Goal: Find specific page/section: Find specific page/section

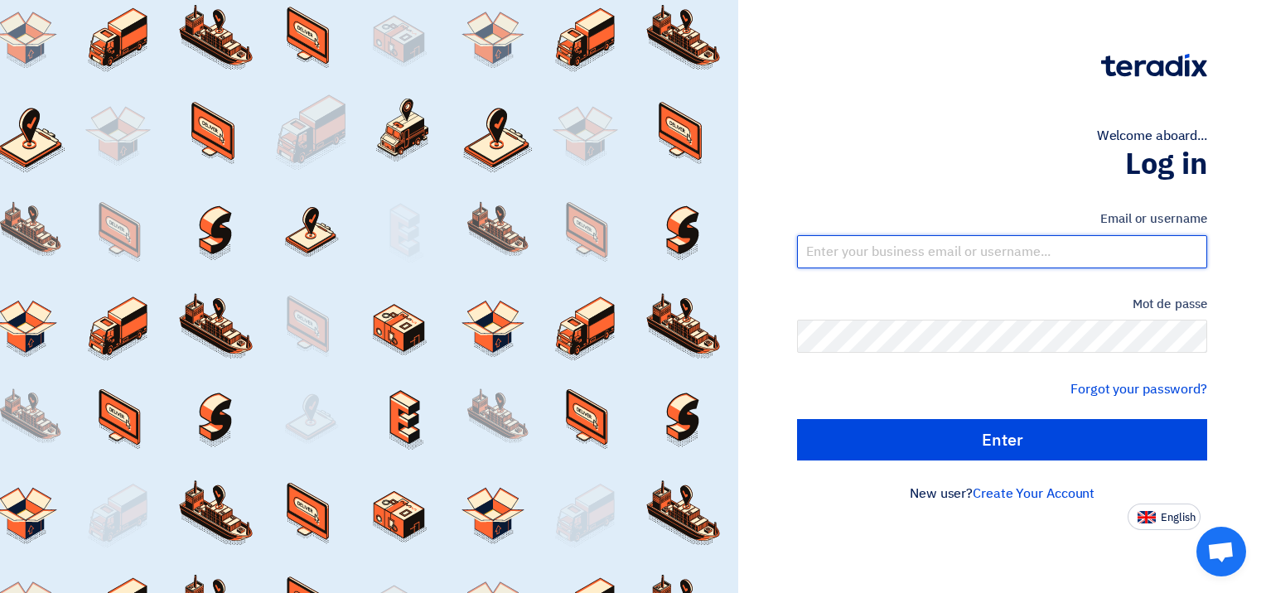
click at [511, 261] on input "text" at bounding box center [1002, 251] width 410 height 33
type input "[EMAIL_ADDRESS][DOMAIN_NAME]"
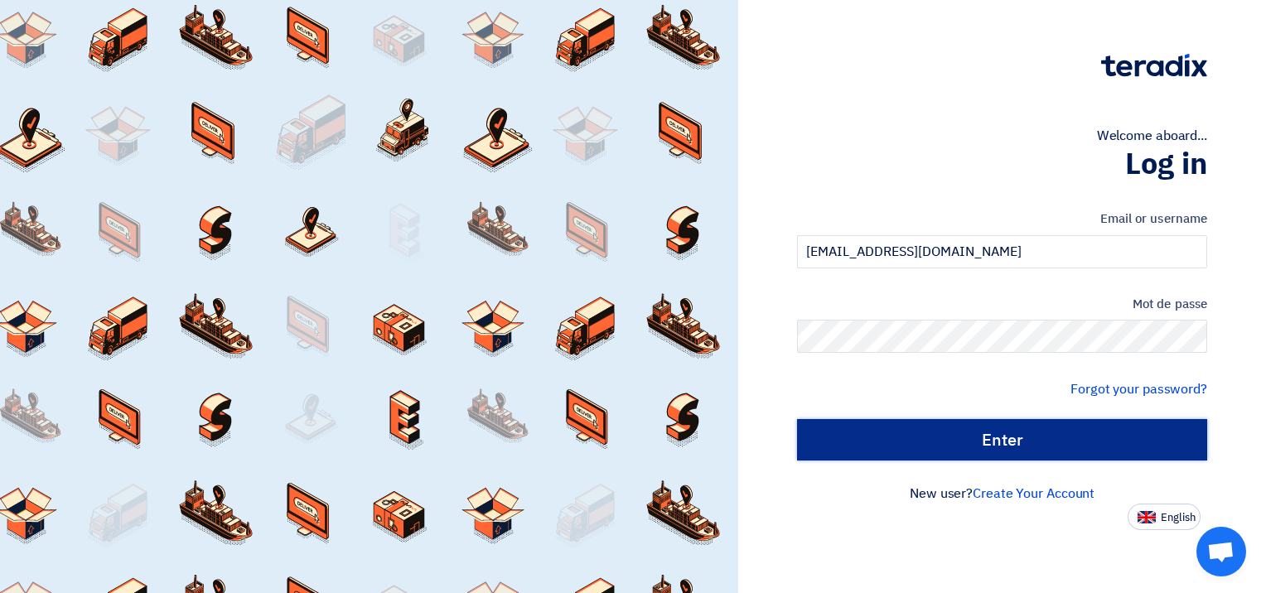
click at [511, 435] on input "الدخول" at bounding box center [1002, 439] width 410 height 41
type input "Sign in"
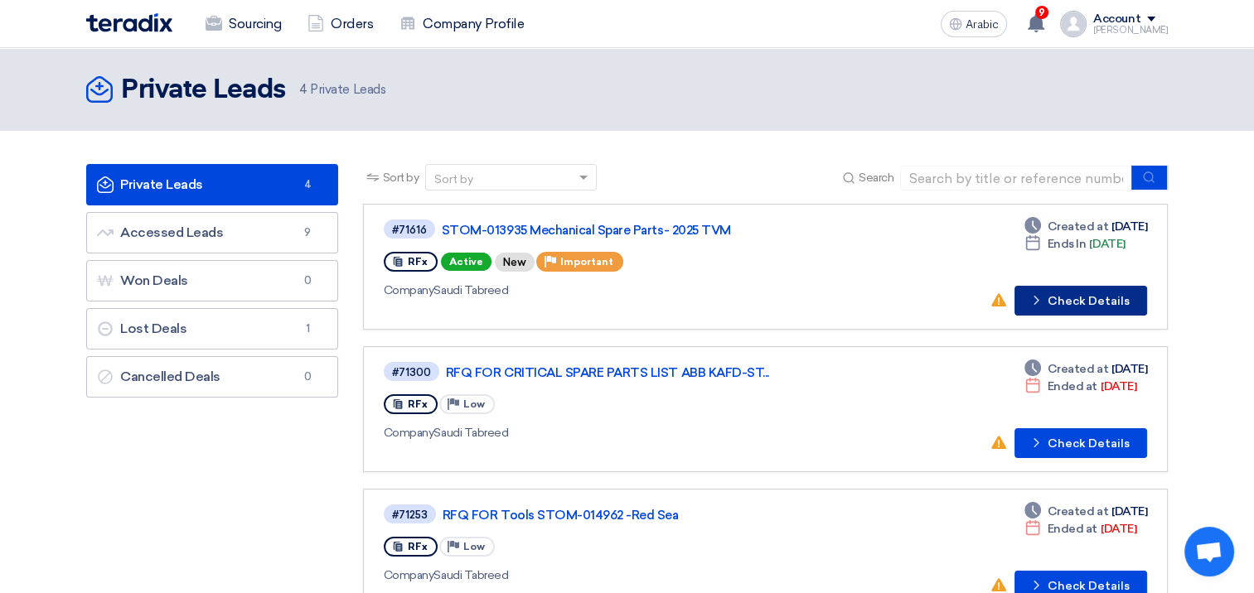
click at [511, 303] on font "Check Details" at bounding box center [1089, 302] width 82 height 12
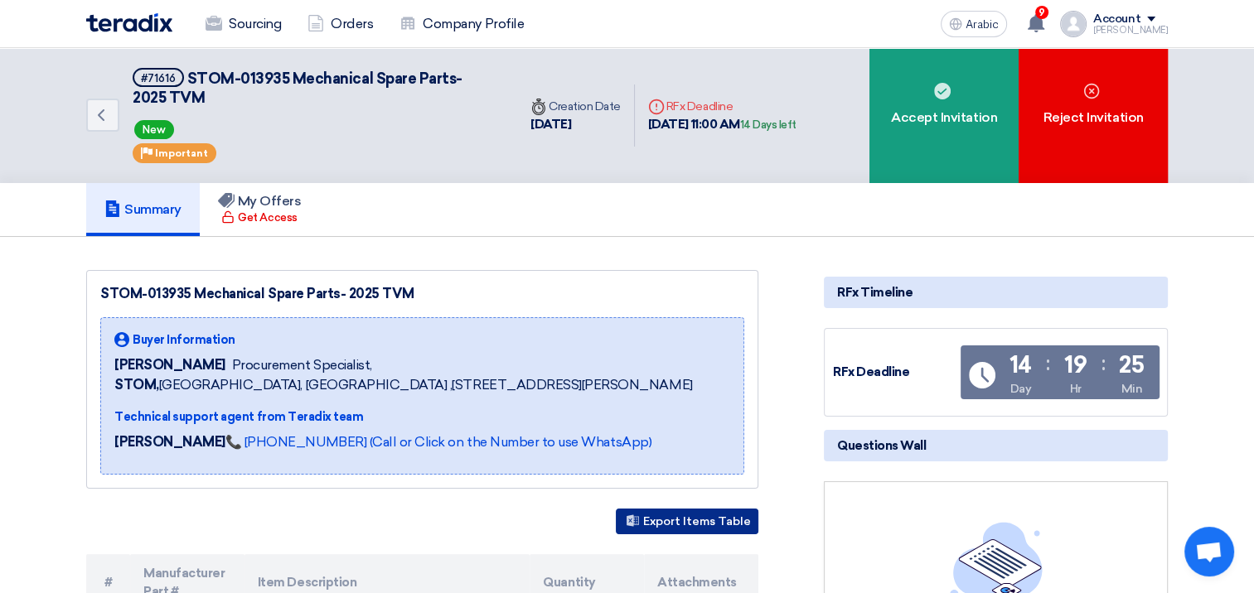
click at [511, 529] on font "Export Items Table" at bounding box center [697, 522] width 108 height 14
